Goal: Find specific page/section: Find specific page/section

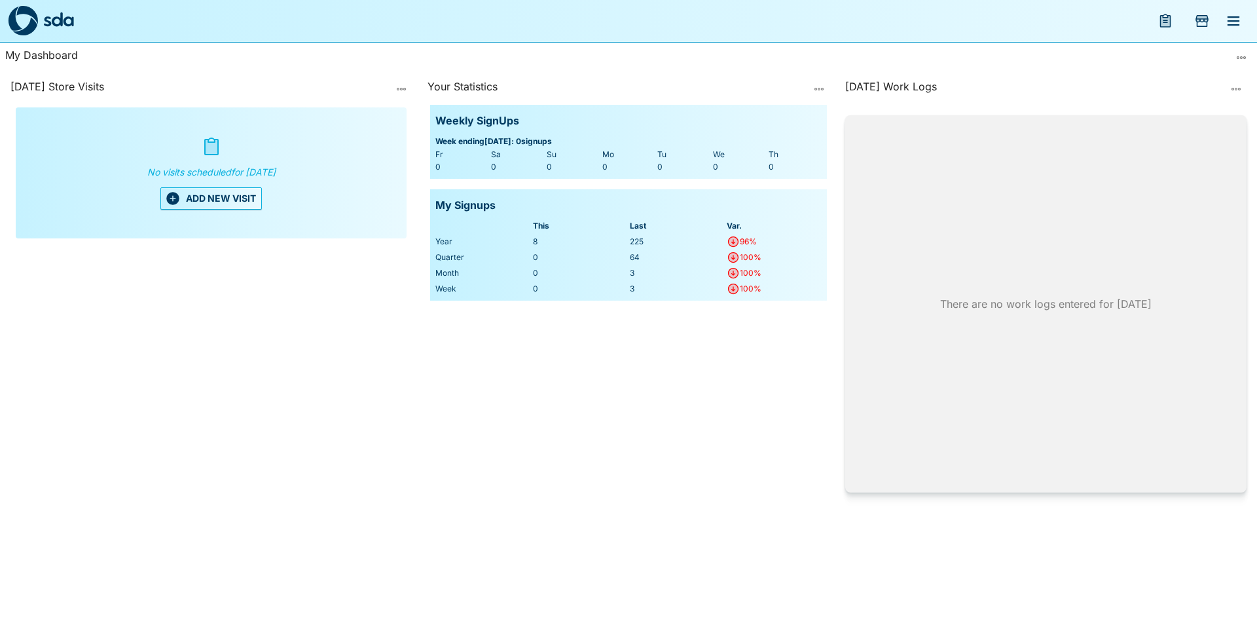
click at [1245, 21] on button "menu" at bounding box center [1233, 20] width 31 height 31
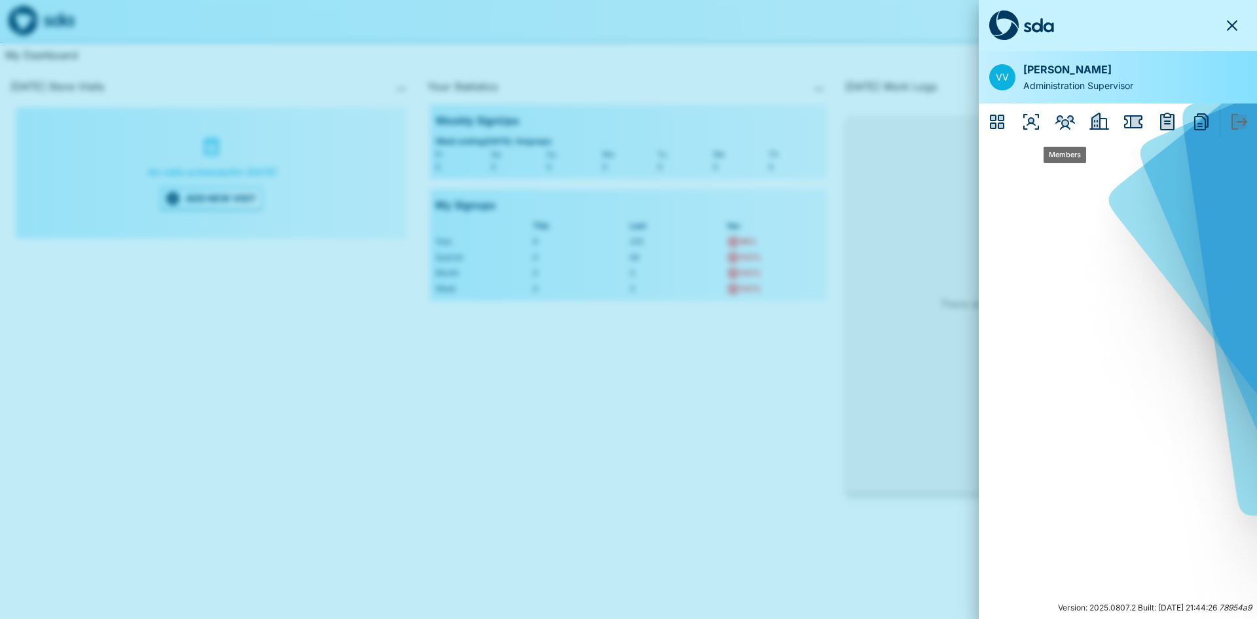
click at [1063, 128] on icon "Members" at bounding box center [1065, 122] width 20 height 14
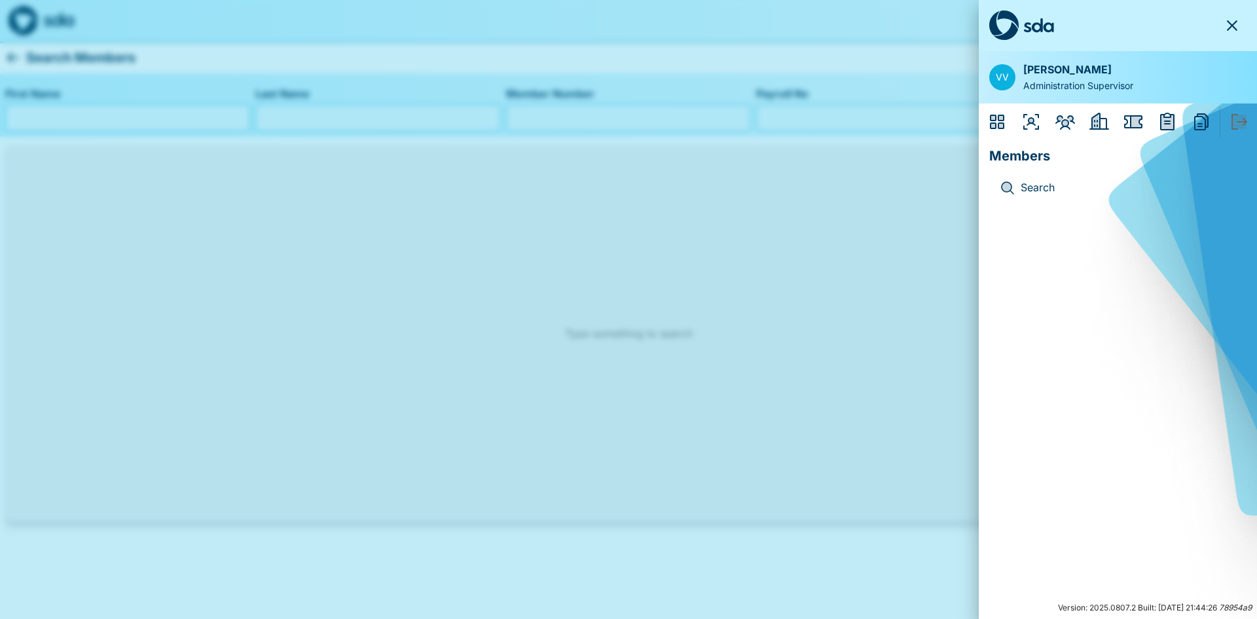
click at [234, 85] on div at bounding box center [628, 309] width 1257 height 619
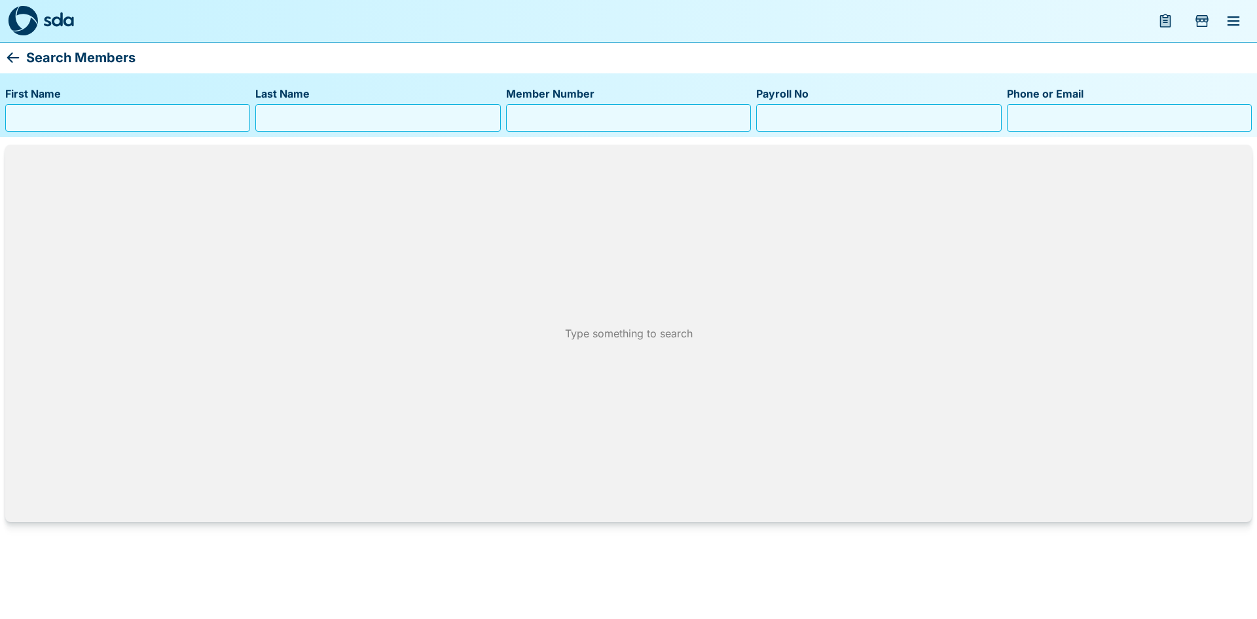
click at [144, 114] on input "First Name" at bounding box center [127, 117] width 233 height 21
click at [686, 122] on input "Member Number" at bounding box center [628, 117] width 233 height 21
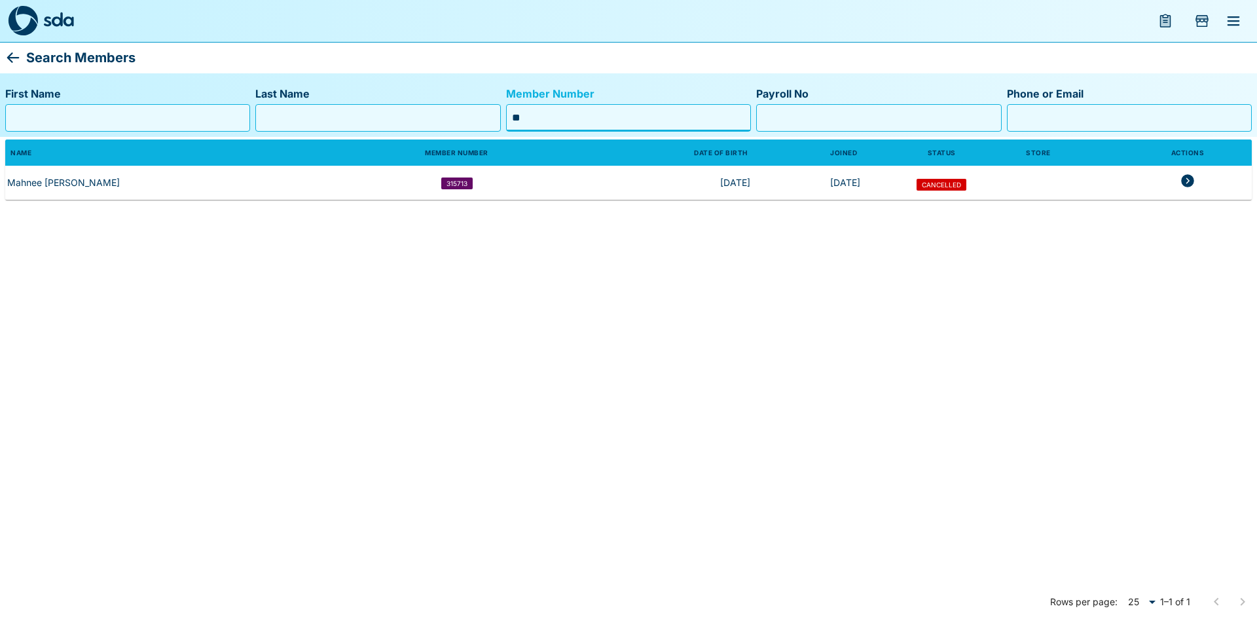
type input "*"
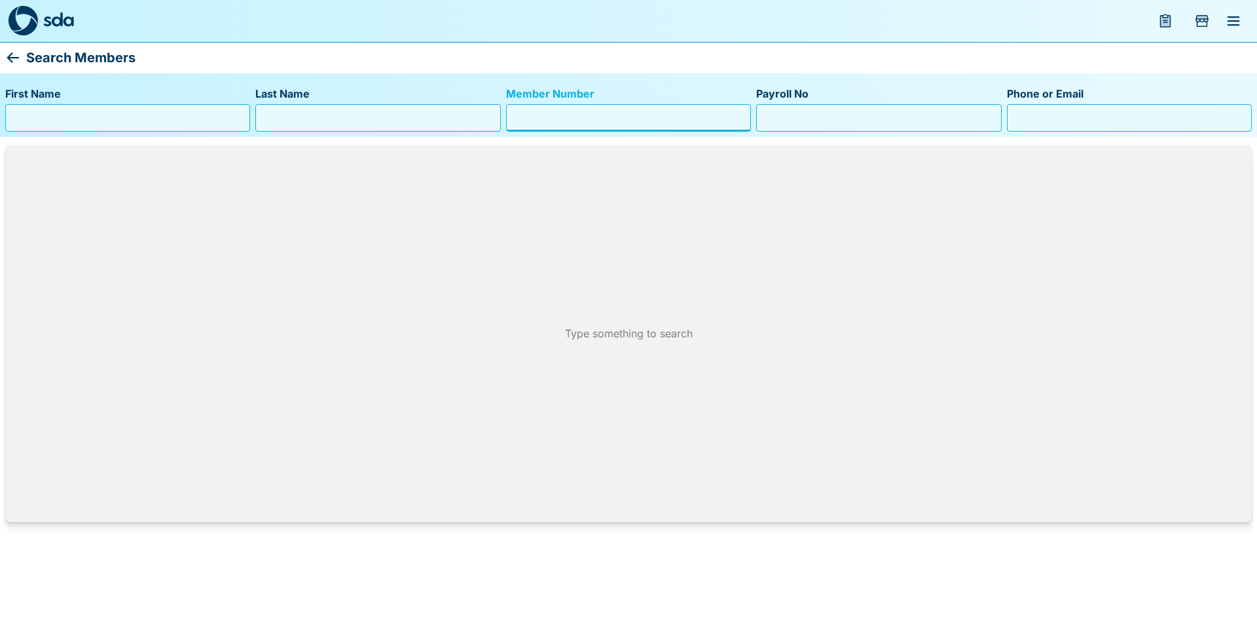
click at [79, 121] on input "First Name" at bounding box center [127, 117] width 233 height 21
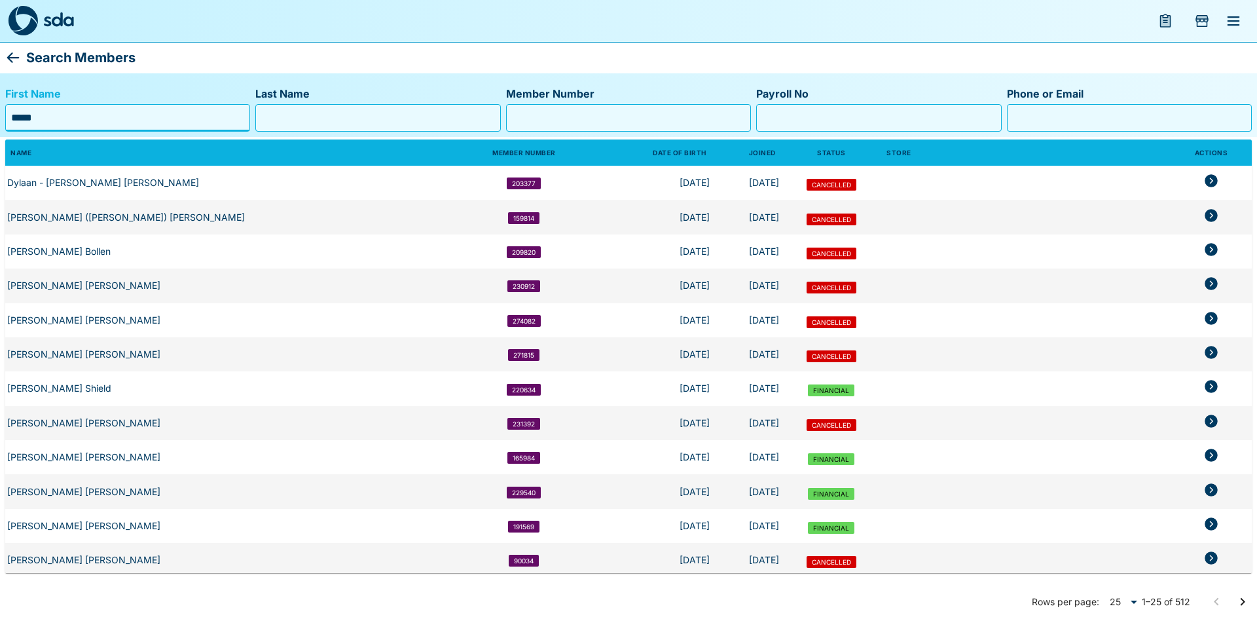
type input "*****"
click at [336, 122] on input "Last Name" at bounding box center [377, 117] width 233 height 21
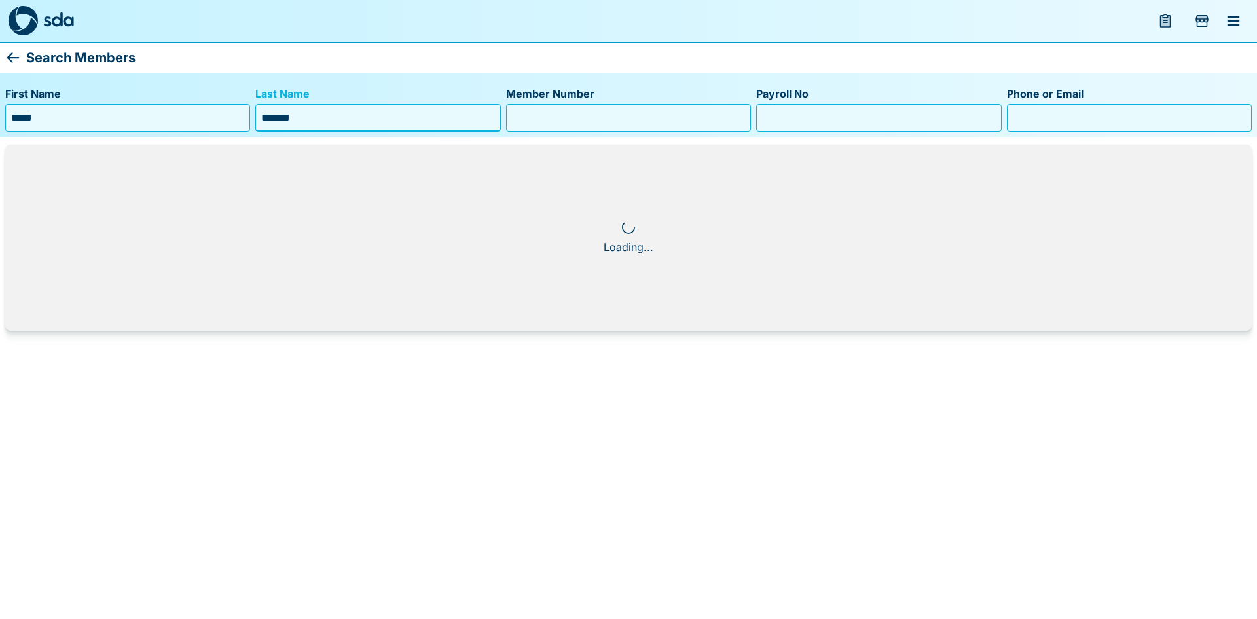
type input "*******"
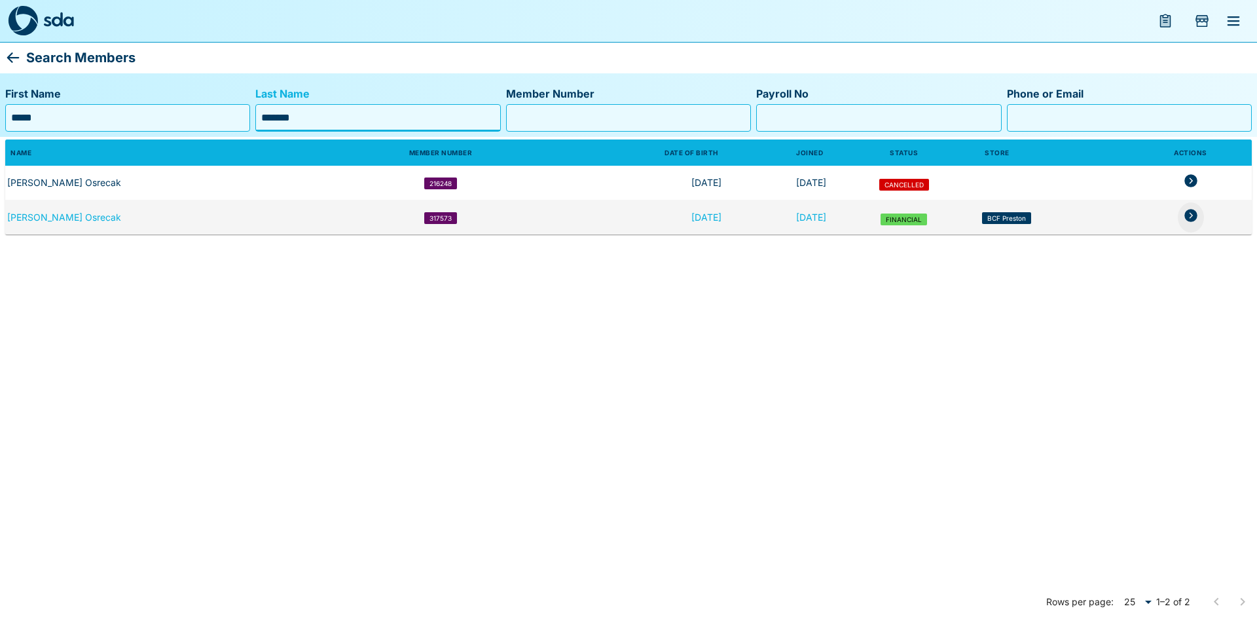
click at [1192, 217] on icon "members table" at bounding box center [1190, 215] width 13 height 13
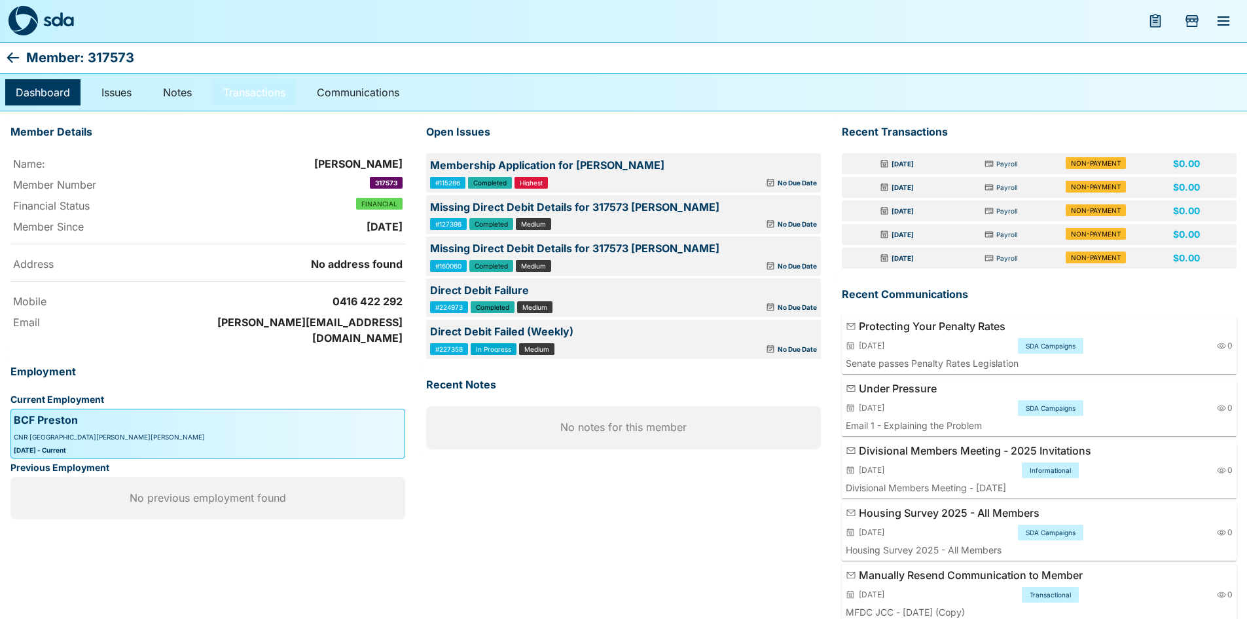
click at [284, 97] on link "Transactions" at bounding box center [254, 92] width 83 height 26
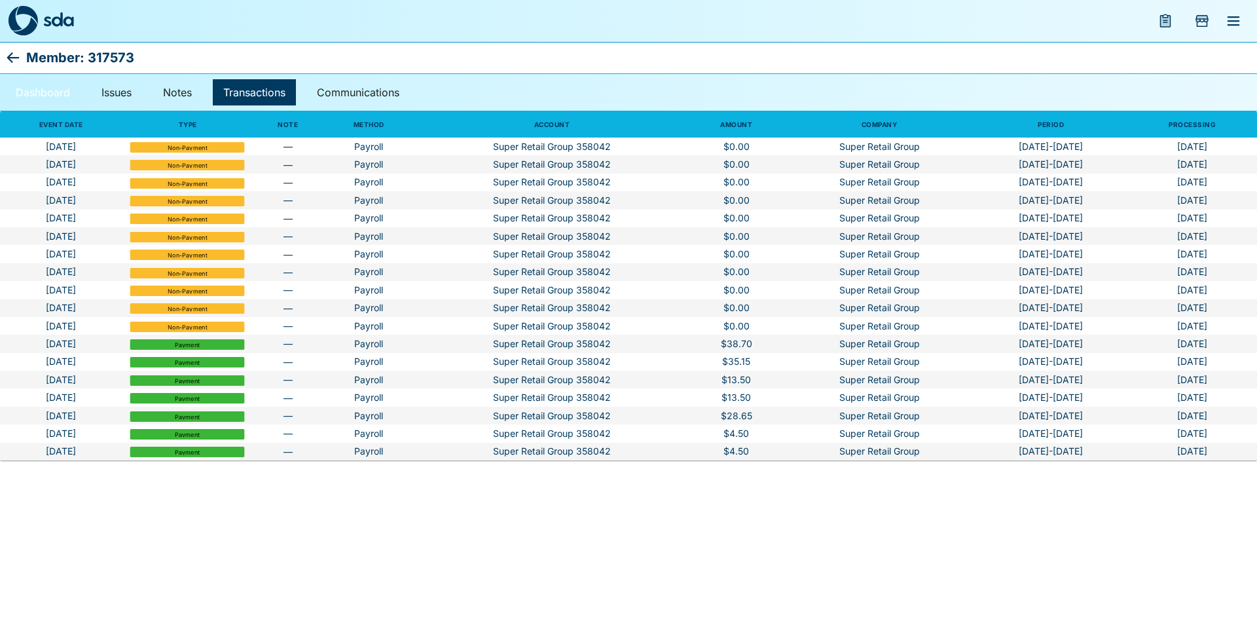
click at [48, 92] on link "Dashboard" at bounding box center [42, 92] width 75 height 26
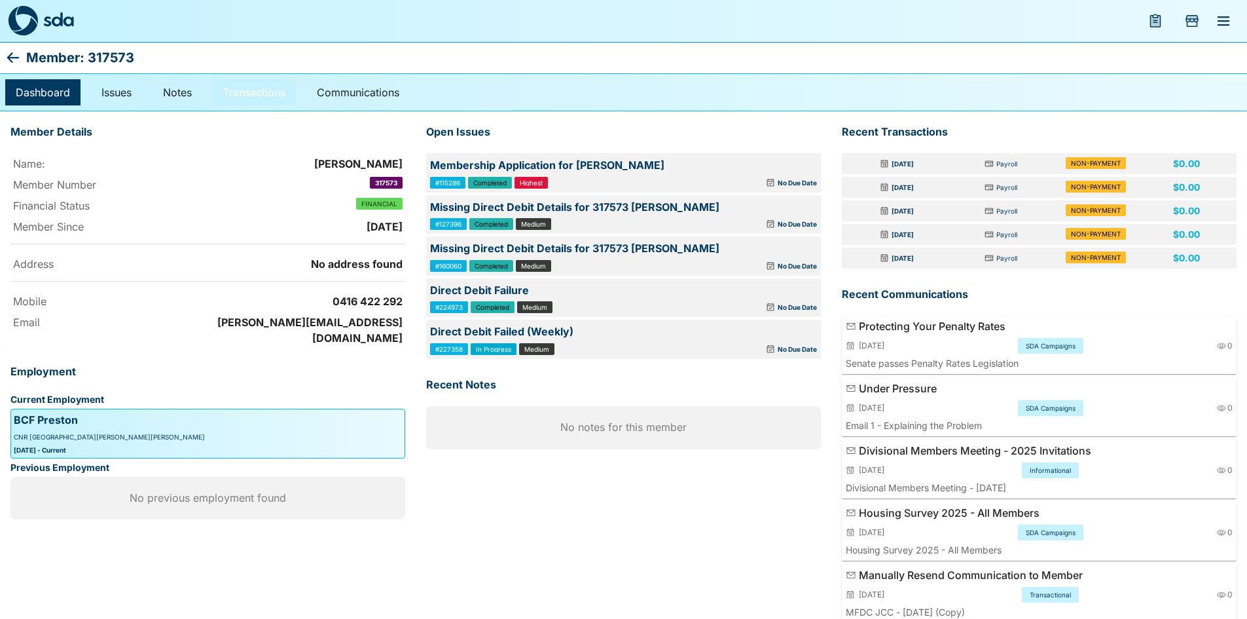
click at [284, 97] on link "Transactions" at bounding box center [254, 92] width 83 height 26
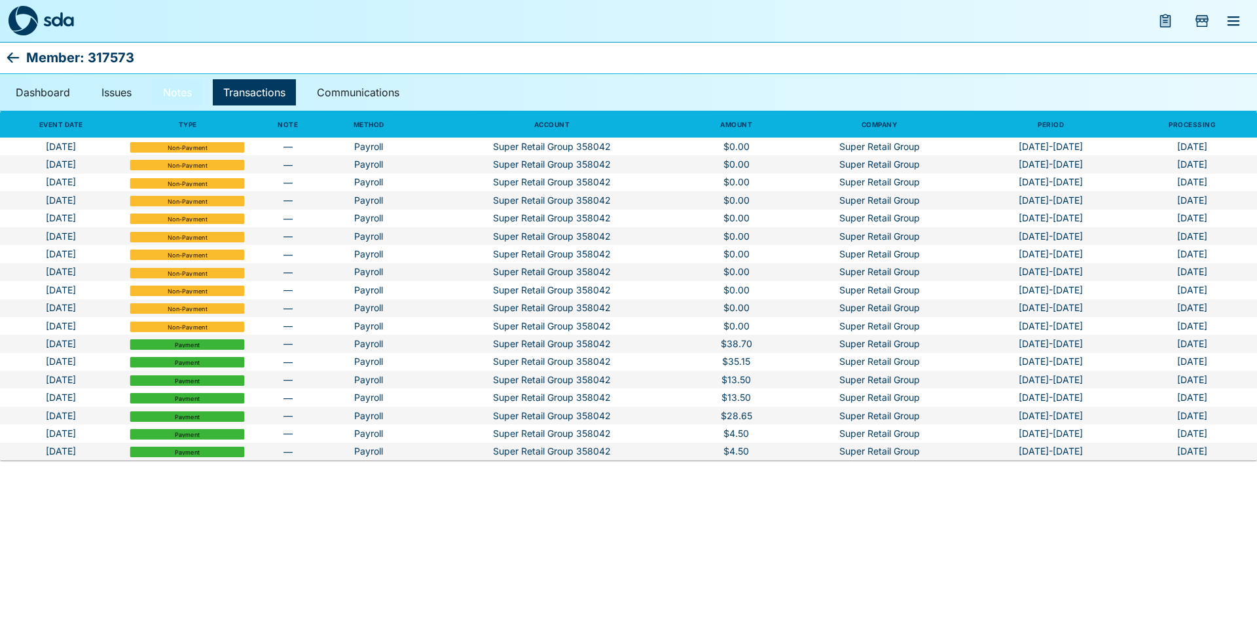
click at [187, 88] on link "Notes" at bounding box center [178, 92] width 50 height 26
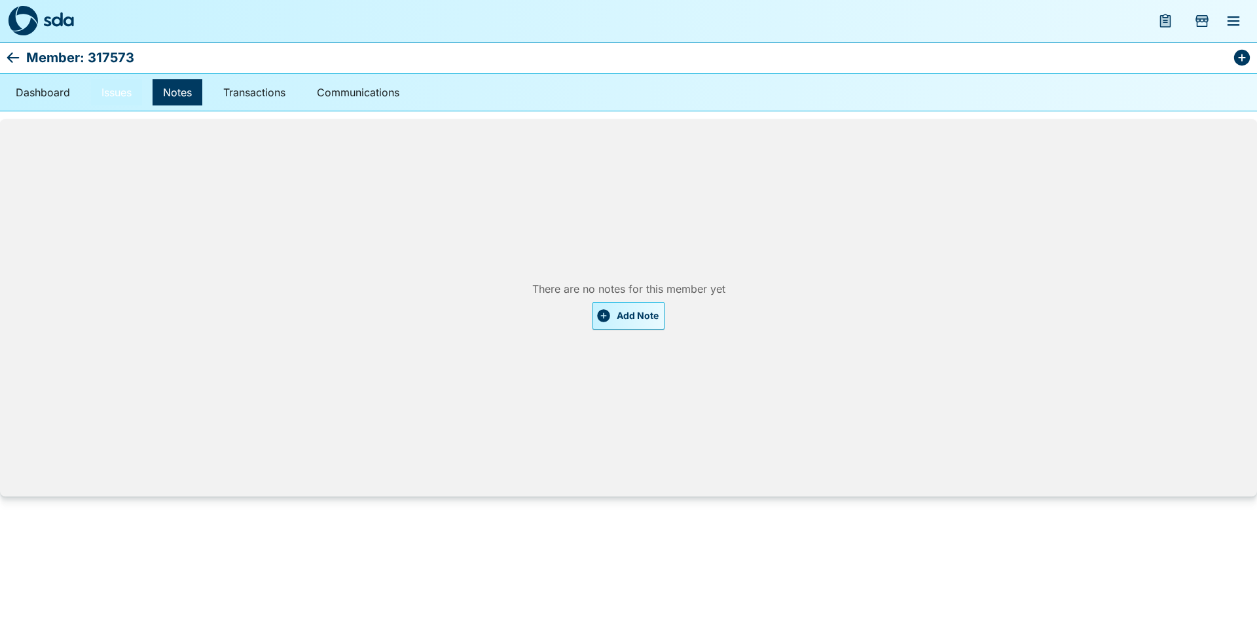
click at [126, 98] on link "Issues" at bounding box center [116, 92] width 51 height 26
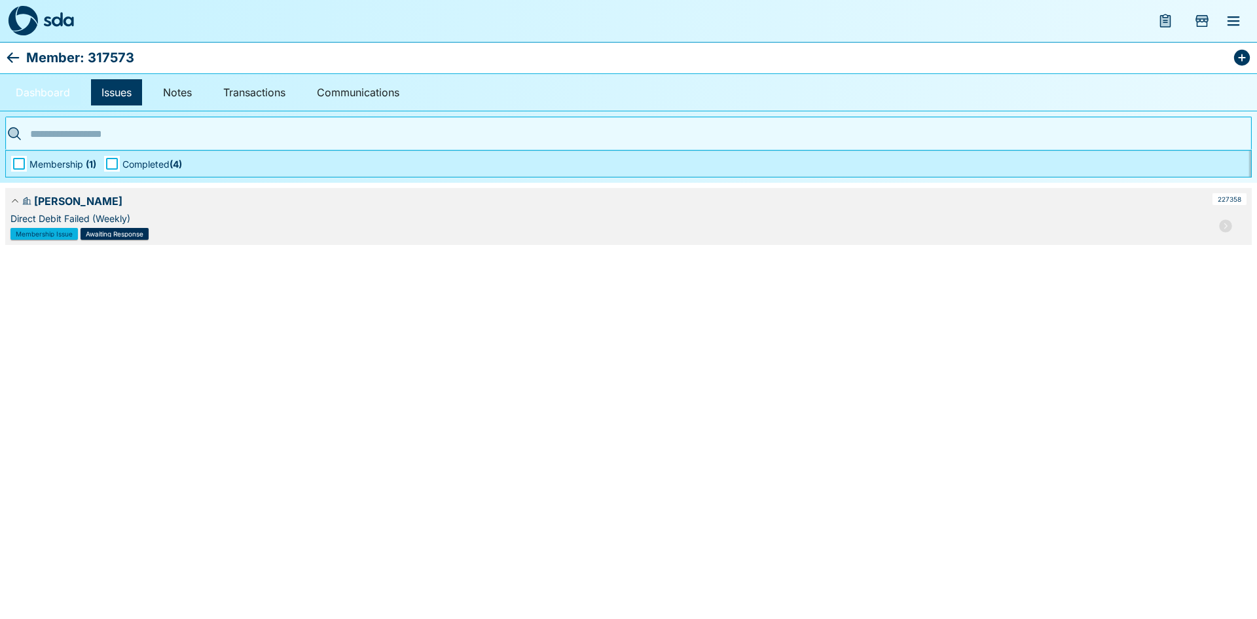
click at [54, 88] on link "Dashboard" at bounding box center [42, 92] width 75 height 26
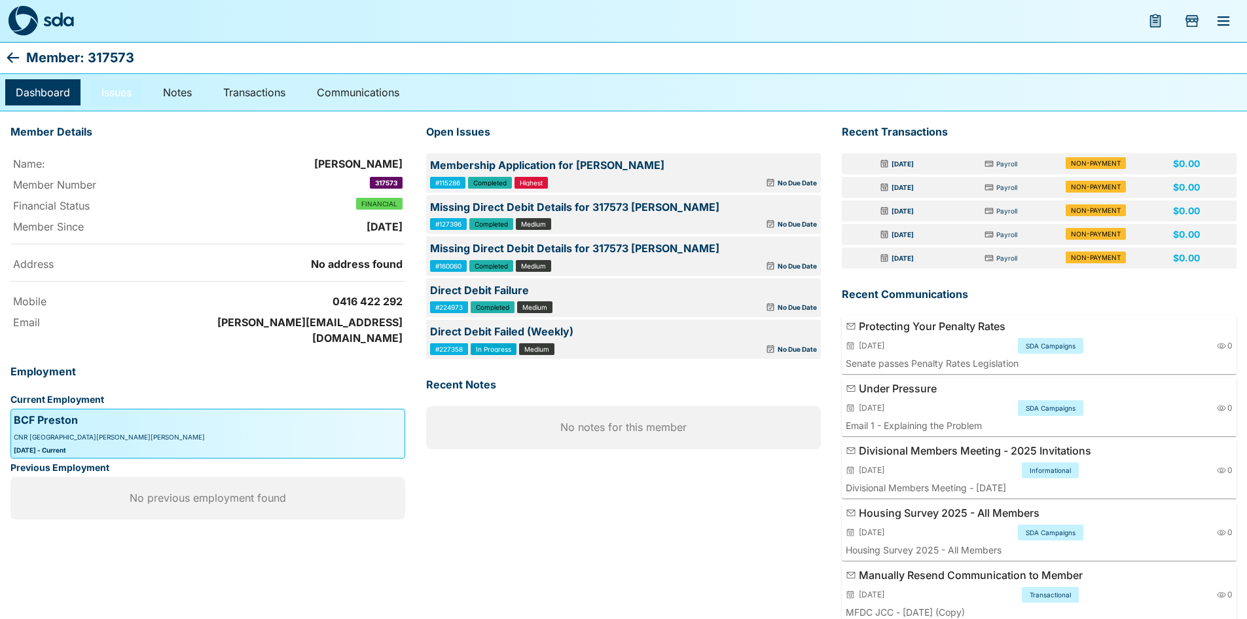
click at [124, 97] on link "Issues" at bounding box center [116, 92] width 51 height 26
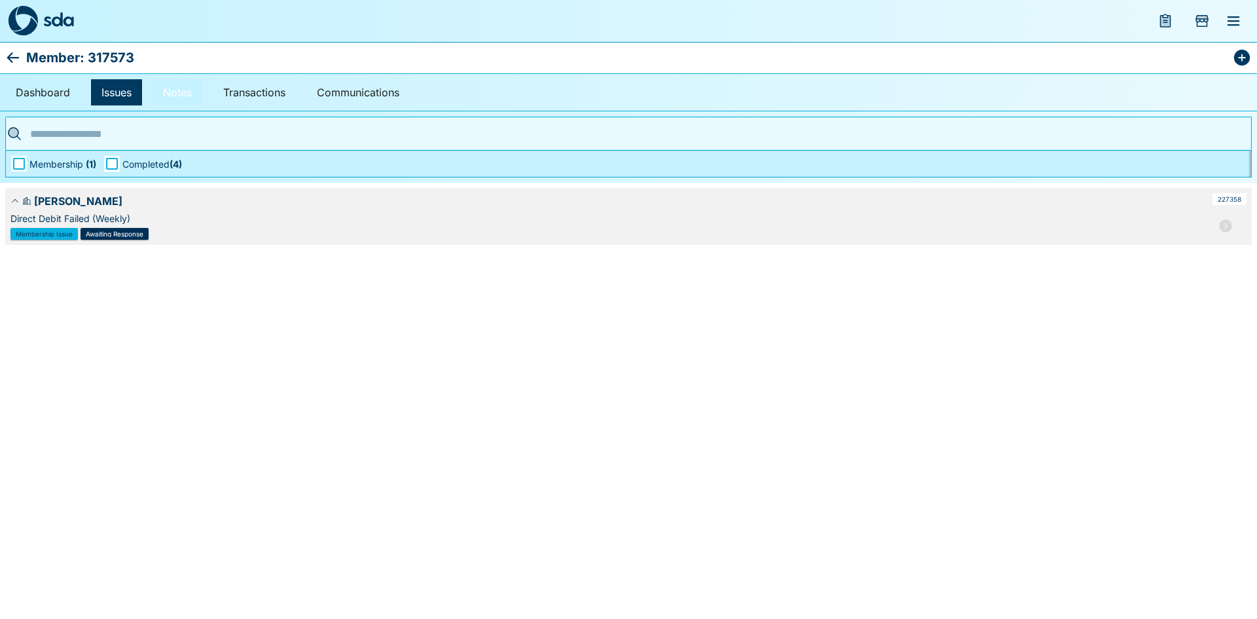
click at [189, 97] on link "Notes" at bounding box center [178, 92] width 50 height 26
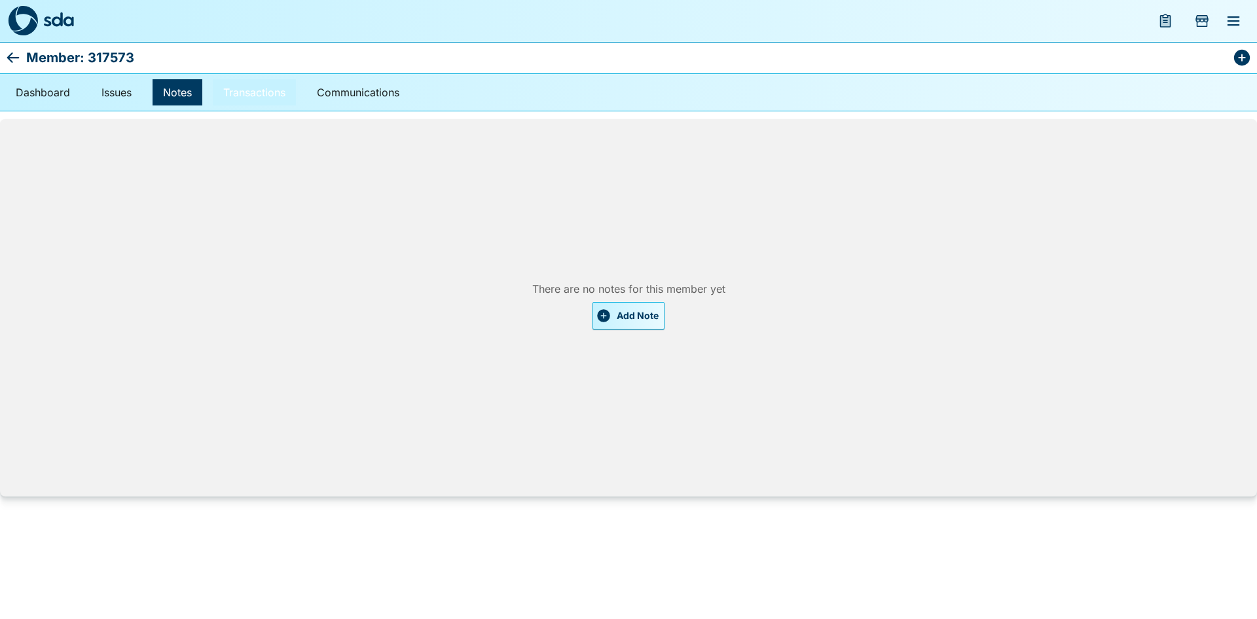
click at [276, 96] on link "Transactions" at bounding box center [254, 92] width 83 height 26
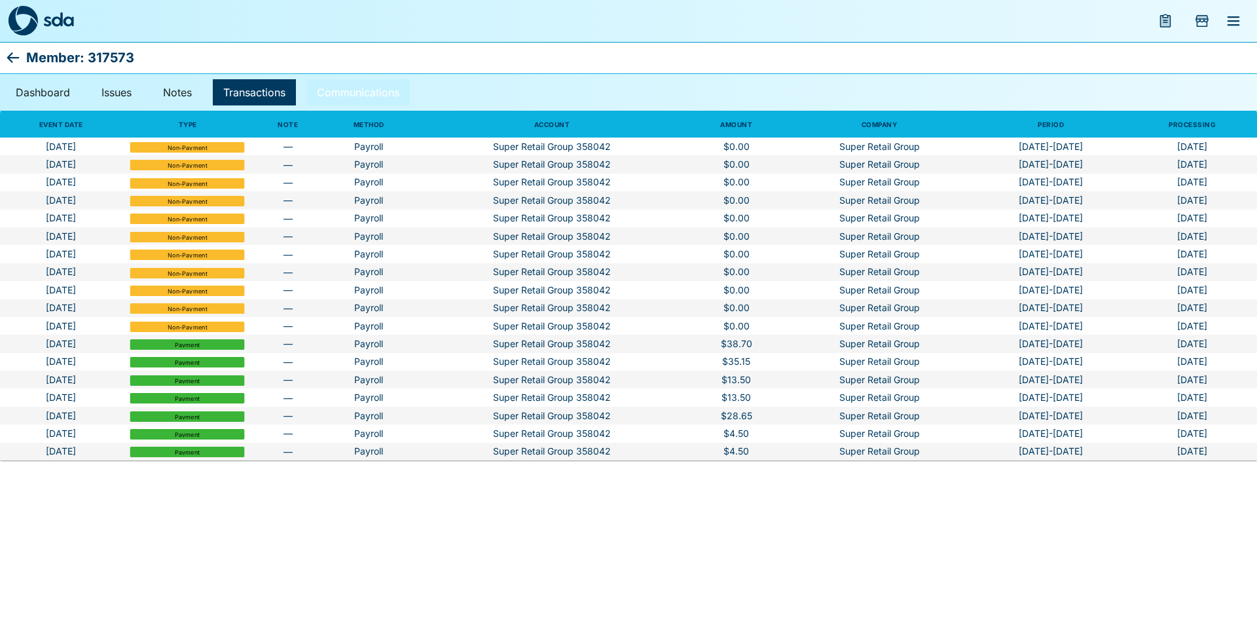
click at [345, 94] on link "Communications" at bounding box center [357, 92] width 103 height 26
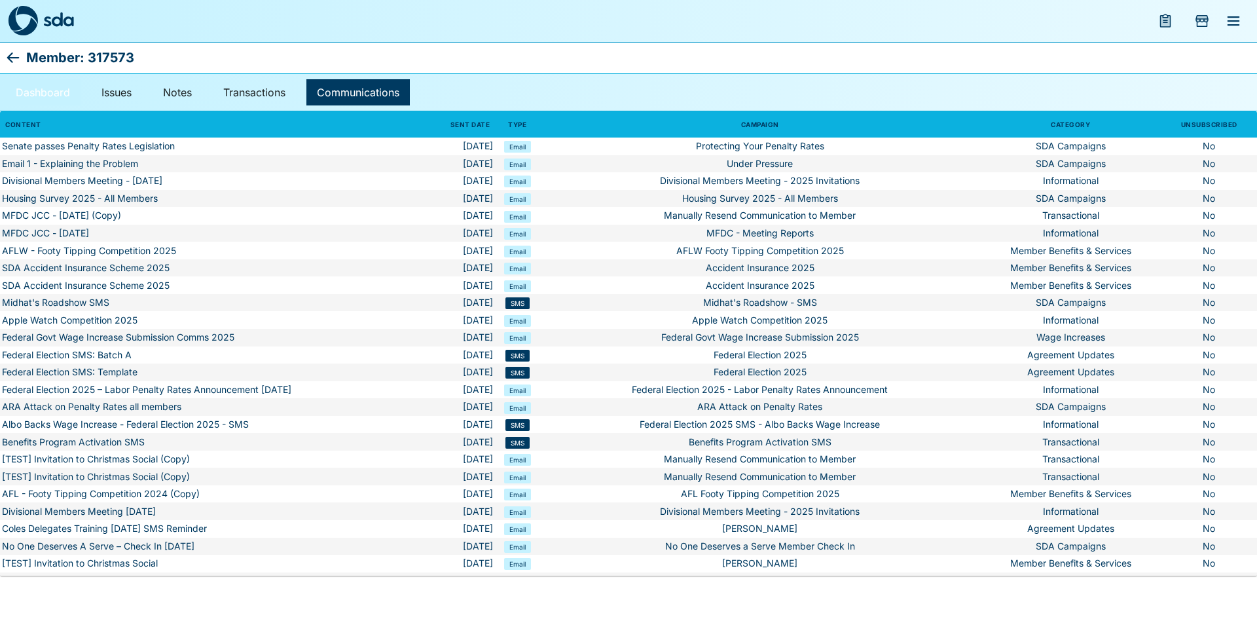
click at [50, 100] on link "Dashboard" at bounding box center [42, 92] width 75 height 26
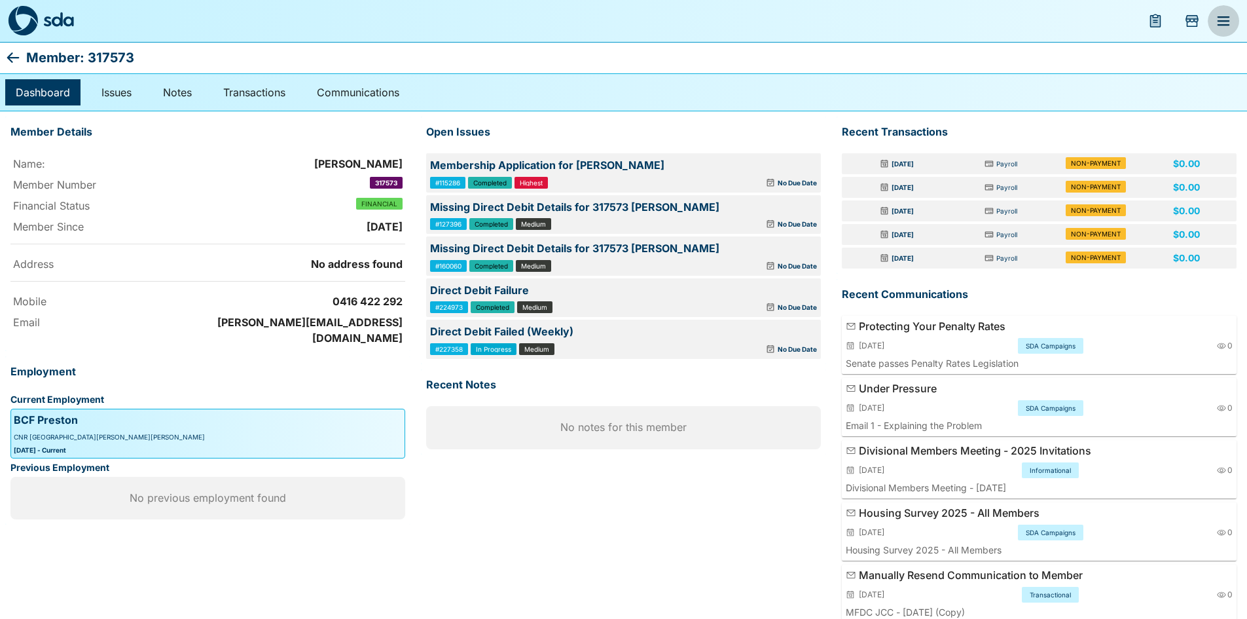
click at [1220, 15] on icon "menu" at bounding box center [1224, 21] width 16 height 16
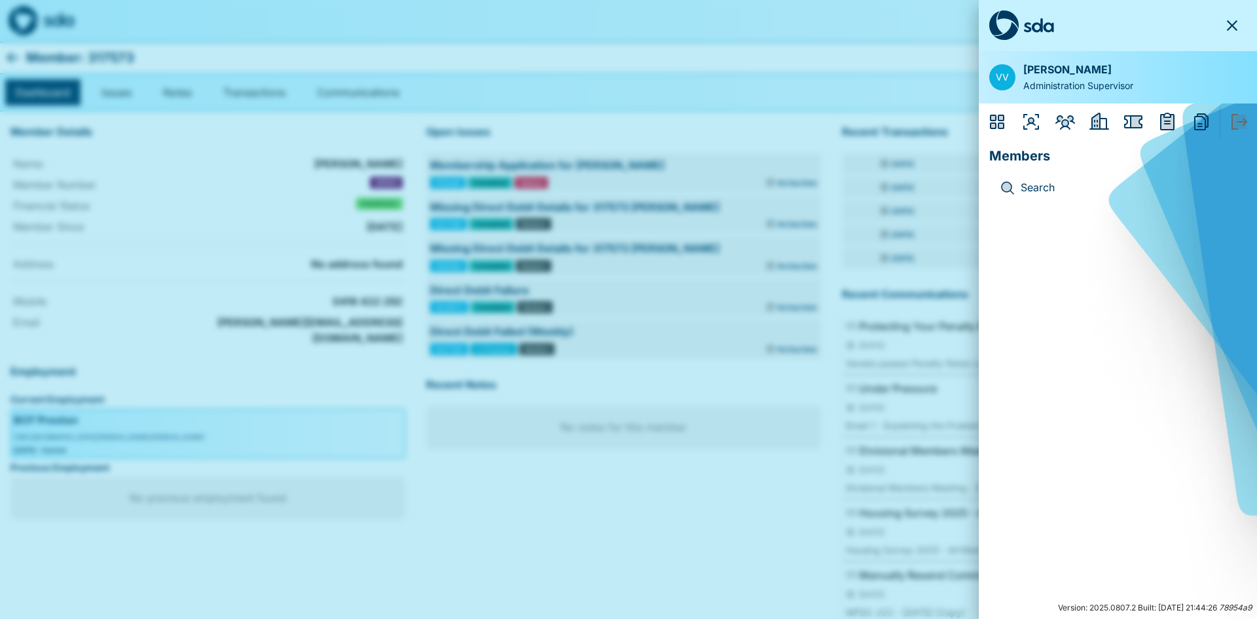
click at [227, 128] on div at bounding box center [628, 309] width 1257 height 619
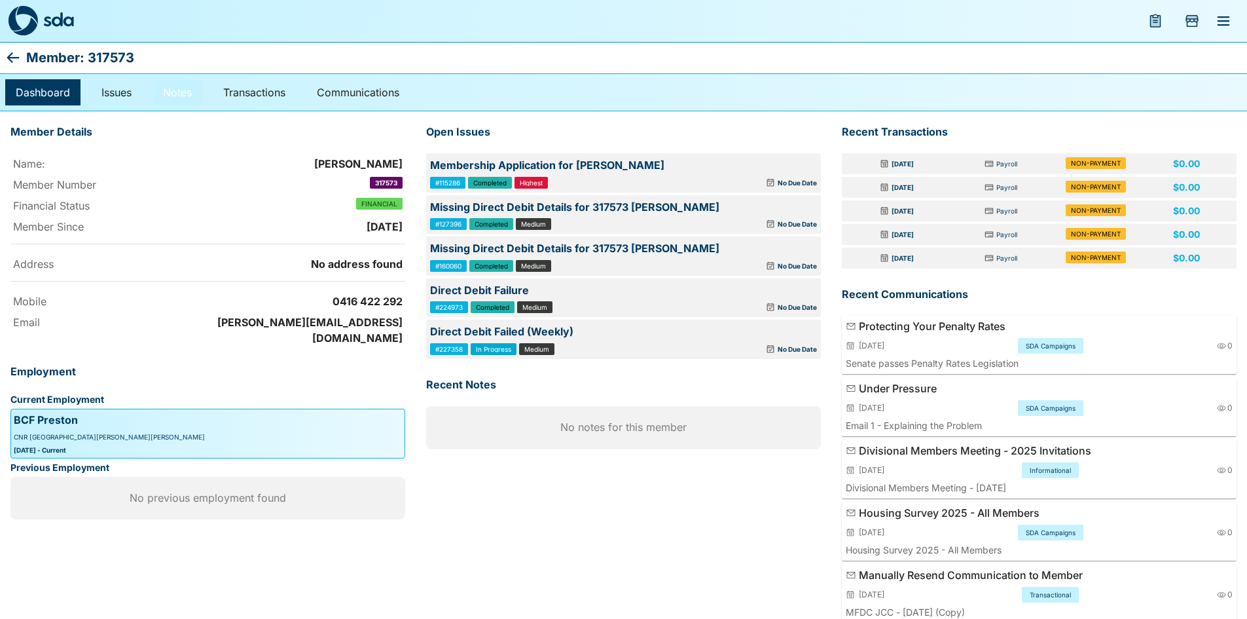
click at [164, 96] on link "Notes" at bounding box center [178, 92] width 50 height 26
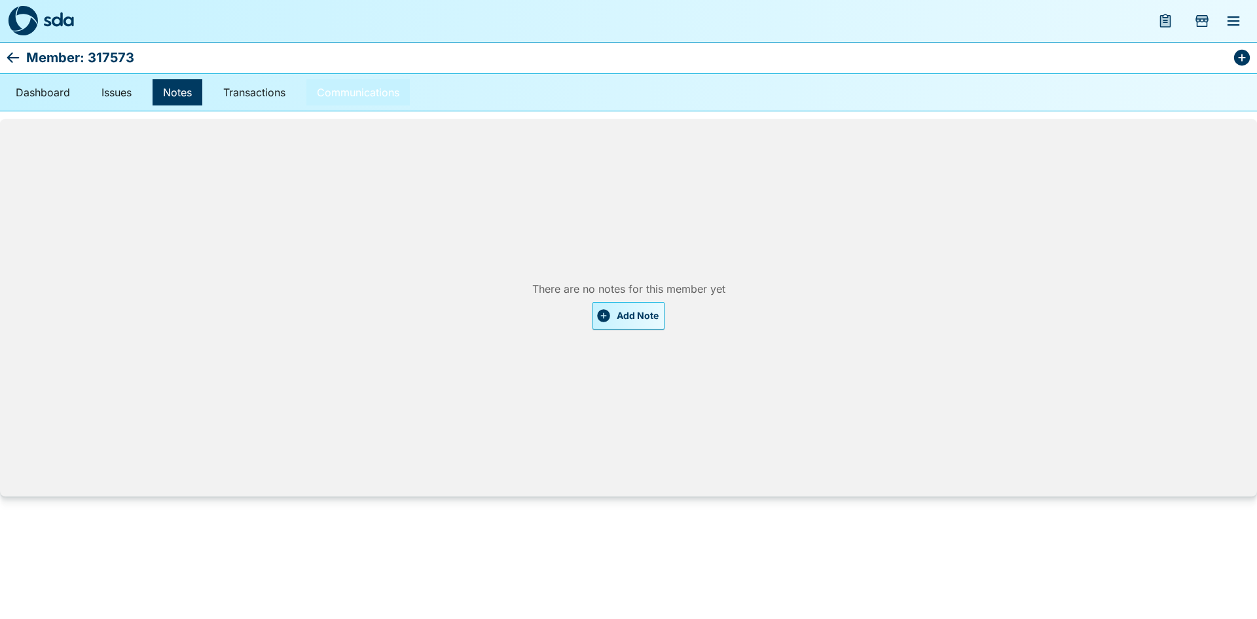
click at [371, 94] on link "Communications" at bounding box center [357, 92] width 103 height 26
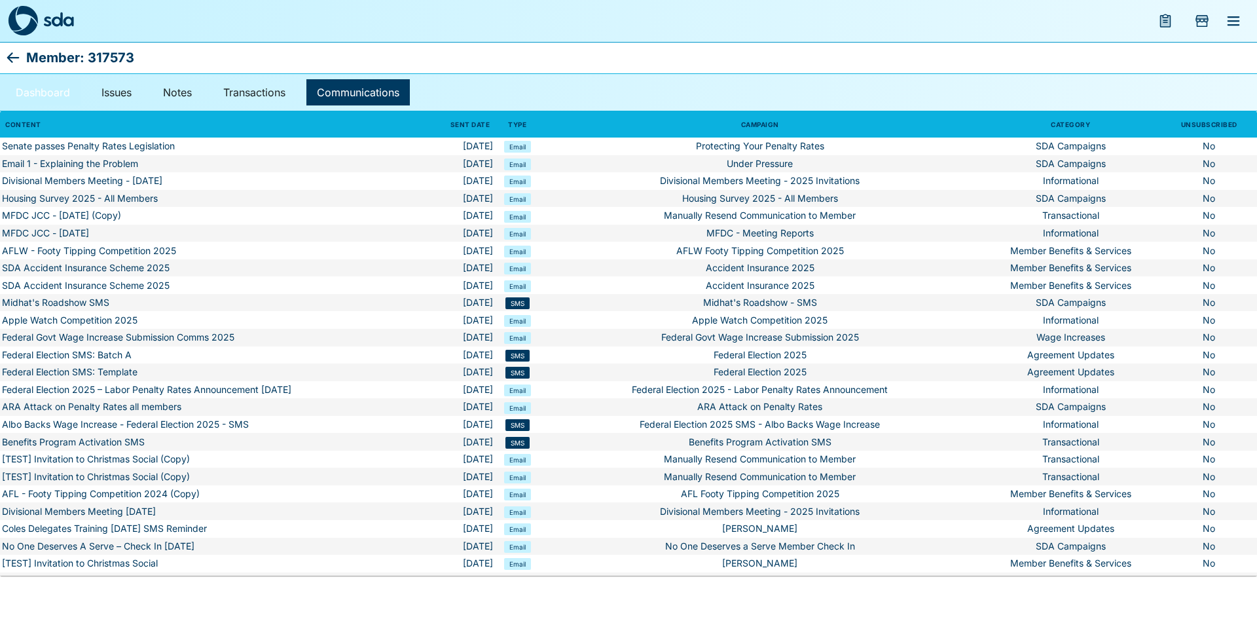
click at [62, 92] on link "Dashboard" at bounding box center [42, 92] width 75 height 26
